Goal: Task Accomplishment & Management: Use online tool/utility

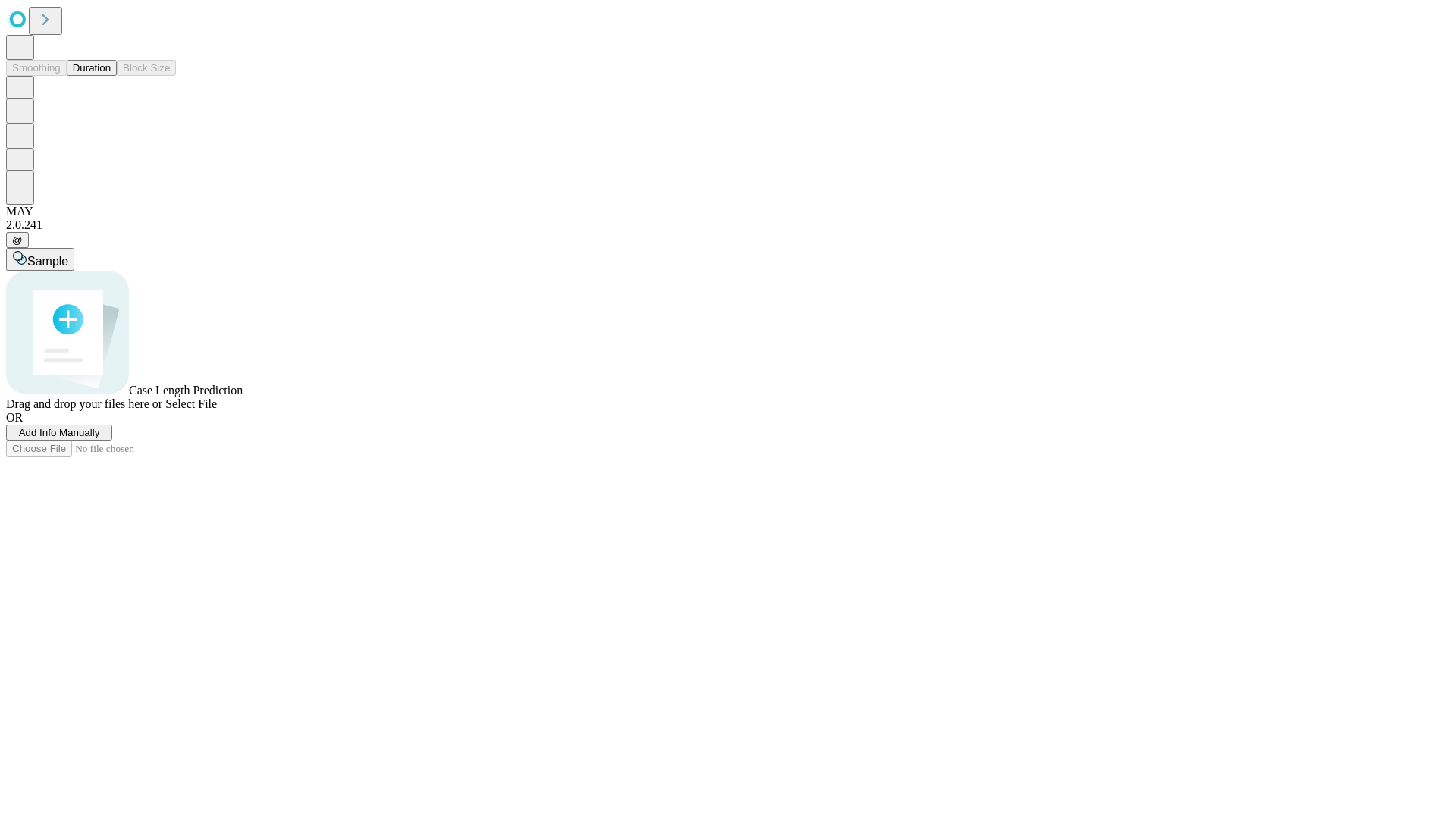
click at [111, 75] on button "Duration" at bounding box center [91, 67] width 50 height 16
click at [100, 439] on span "Add Info Manually" at bounding box center [60, 433] width 81 height 12
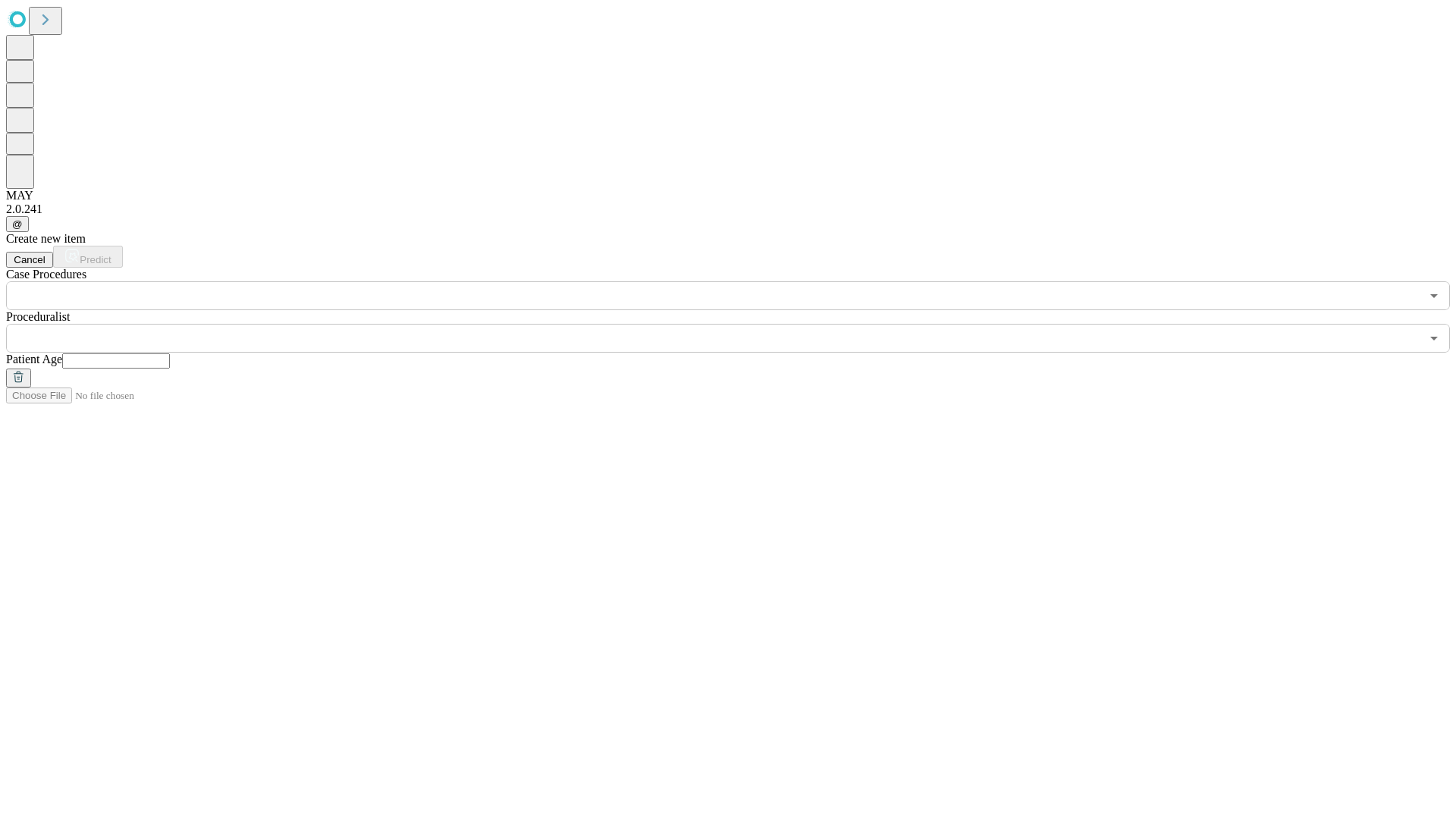
click at [170, 353] on input "text" at bounding box center [116, 361] width 108 height 15
type input "**"
click at [739, 324] on input "text" at bounding box center [713, 338] width 1415 height 29
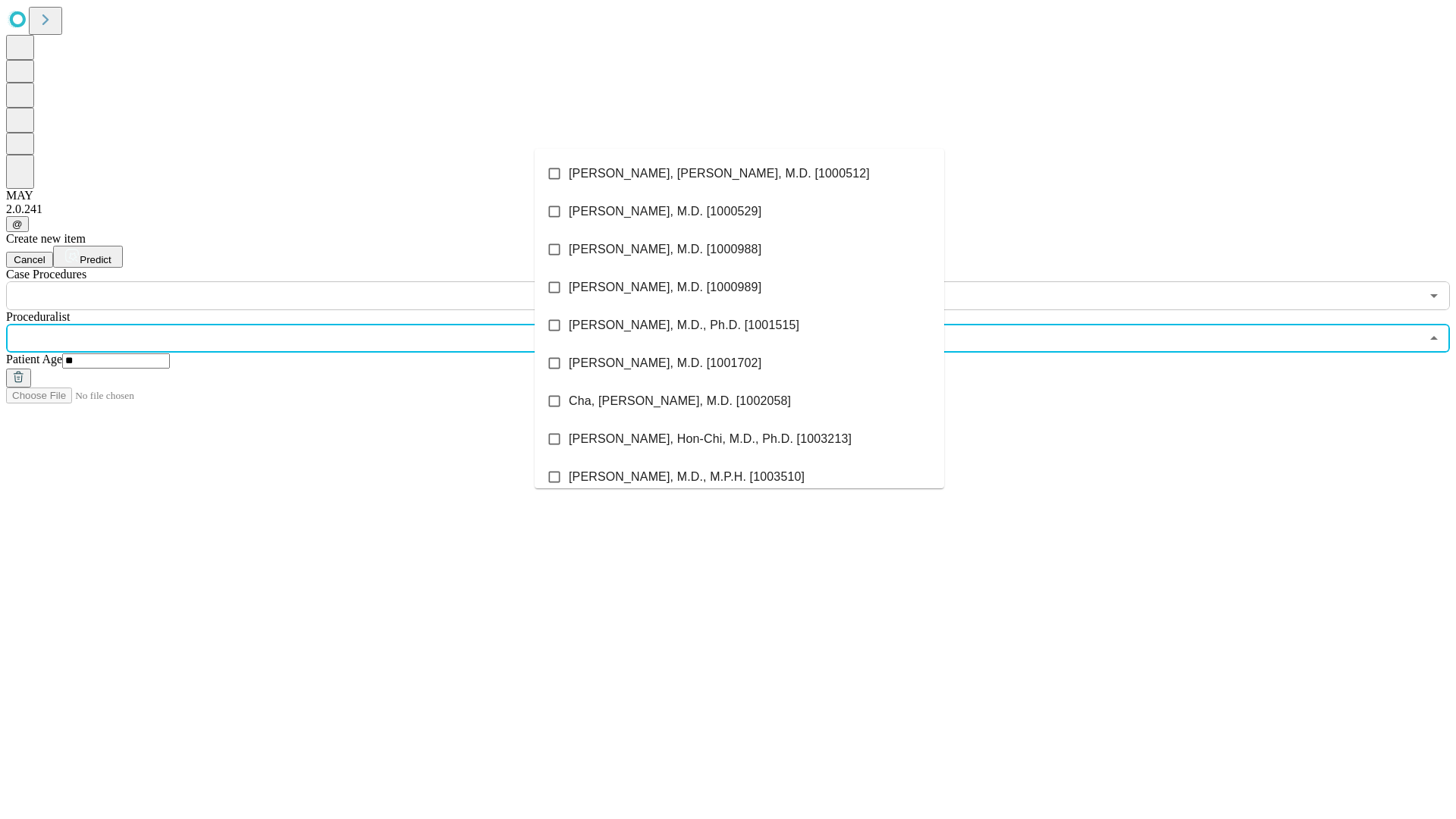
click at [740, 173] on li "[PERSON_NAME], [PERSON_NAME], M.D. [1000512]" at bounding box center [740, 174] width 410 height 38
